Goal: Find specific page/section: Find specific page/section

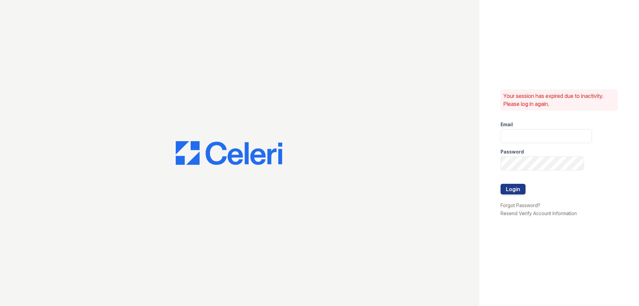
type input "[EMAIL_ADDRESS][DOMAIN_NAME]"
click at [39, 62] on div at bounding box center [239, 153] width 479 height 306
click at [516, 190] on button "Login" at bounding box center [513, 189] width 25 height 11
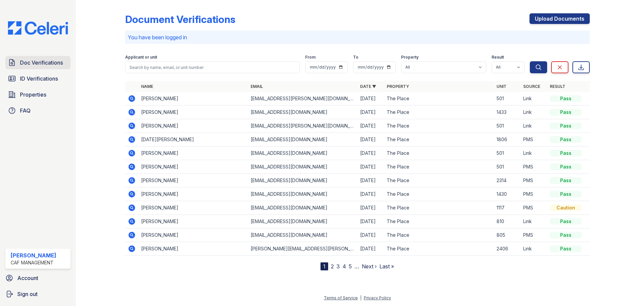
click at [18, 60] on link "Doc Verifications" at bounding box center [37, 62] width 65 height 13
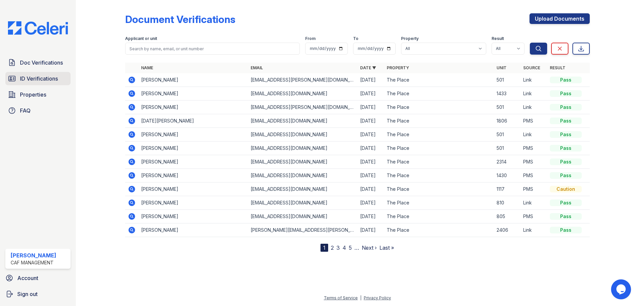
click at [36, 82] on span "ID Verifications" at bounding box center [39, 79] width 38 height 8
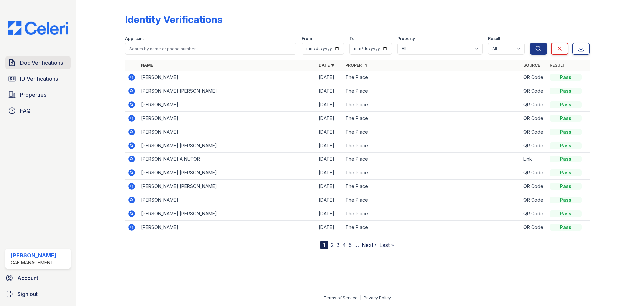
click at [41, 64] on span "Doc Verifications" at bounding box center [41, 63] width 43 height 8
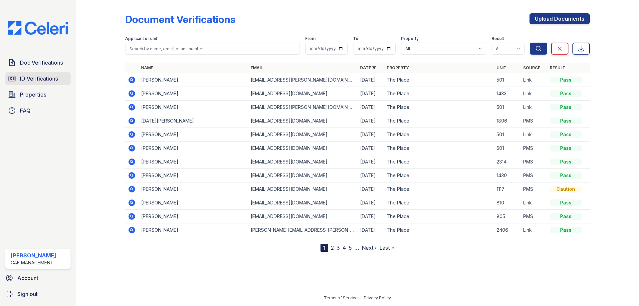
click at [15, 72] on link "ID Verifications" at bounding box center [37, 78] width 65 height 13
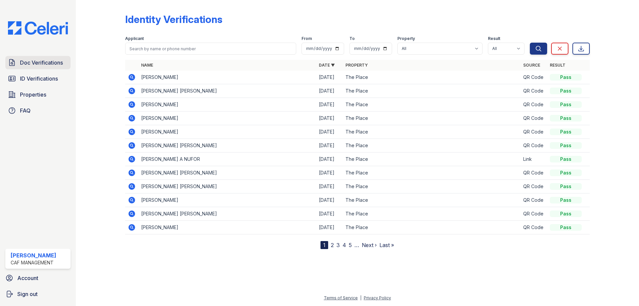
click at [31, 60] on span "Doc Verifications" at bounding box center [41, 63] width 43 height 8
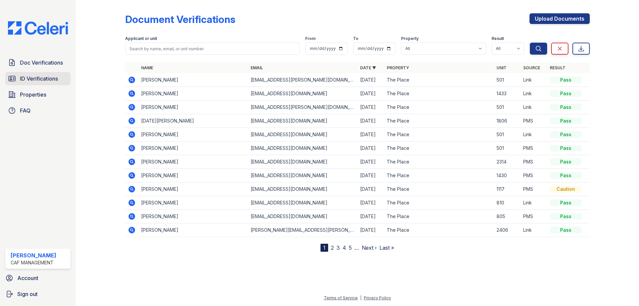
click at [33, 79] on span "ID Verifications" at bounding box center [39, 79] width 38 height 8
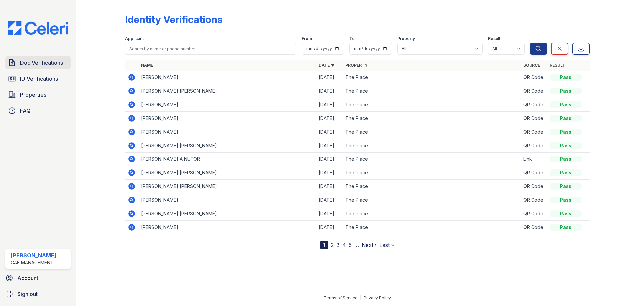
click at [42, 65] on span "Doc Verifications" at bounding box center [41, 63] width 43 height 8
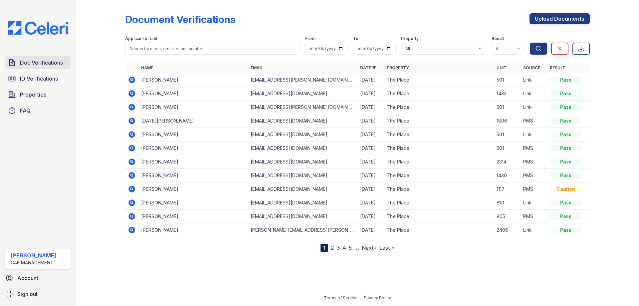
click at [37, 62] on span "Doc Verifications" at bounding box center [41, 63] width 43 height 8
click at [21, 61] on span "Doc Verifications" at bounding box center [41, 63] width 43 height 8
click at [36, 76] on span "ID Verifications" at bounding box center [39, 79] width 38 height 8
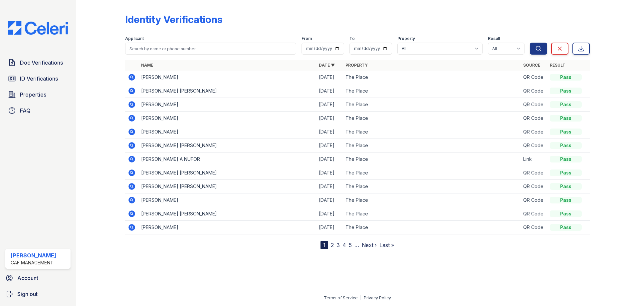
click at [40, 64] on span "Doc Verifications" at bounding box center [41, 63] width 43 height 8
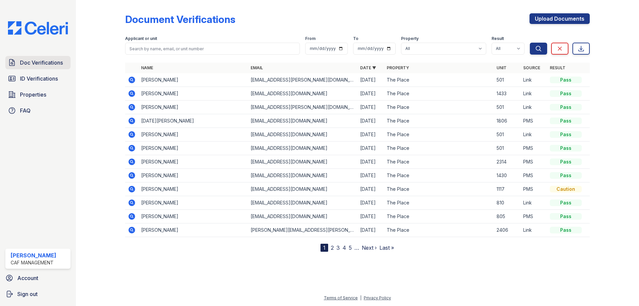
click at [33, 62] on span "Doc Verifications" at bounding box center [41, 63] width 43 height 8
click at [33, 78] on span "ID Verifications" at bounding box center [39, 79] width 38 height 8
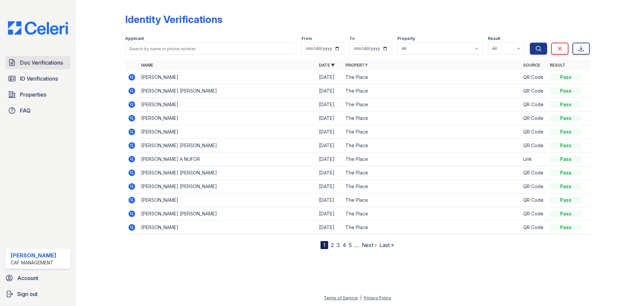
click at [34, 65] on span "Doc Verifications" at bounding box center [41, 63] width 43 height 8
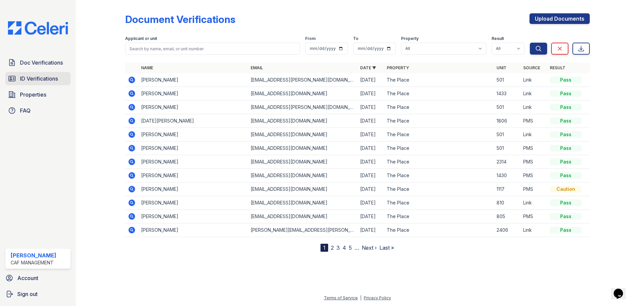
click at [26, 82] on span "ID Verifications" at bounding box center [39, 79] width 38 height 8
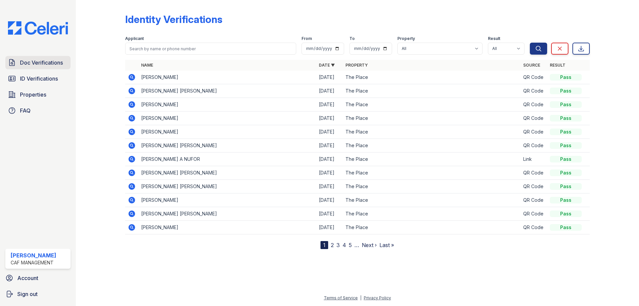
click at [33, 64] on span "Doc Verifications" at bounding box center [41, 63] width 43 height 8
